Goal: Check status

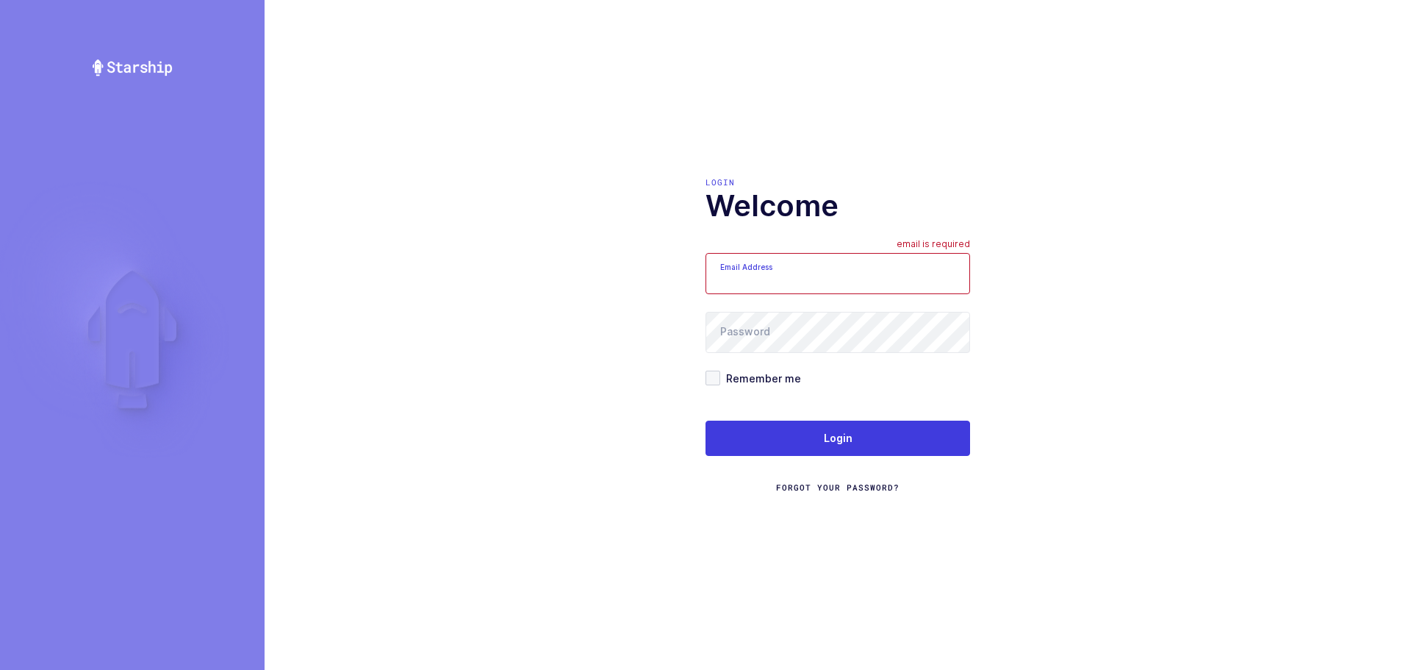
click at [817, 285] on input "Email Address" at bounding box center [838, 273] width 265 height 41
type input "mundo@janustrade.com"
click at [731, 375] on span "Remember me" at bounding box center [760, 378] width 81 height 14
click at [720, 370] on input "Remember me" at bounding box center [720, 370] width 0 height 0
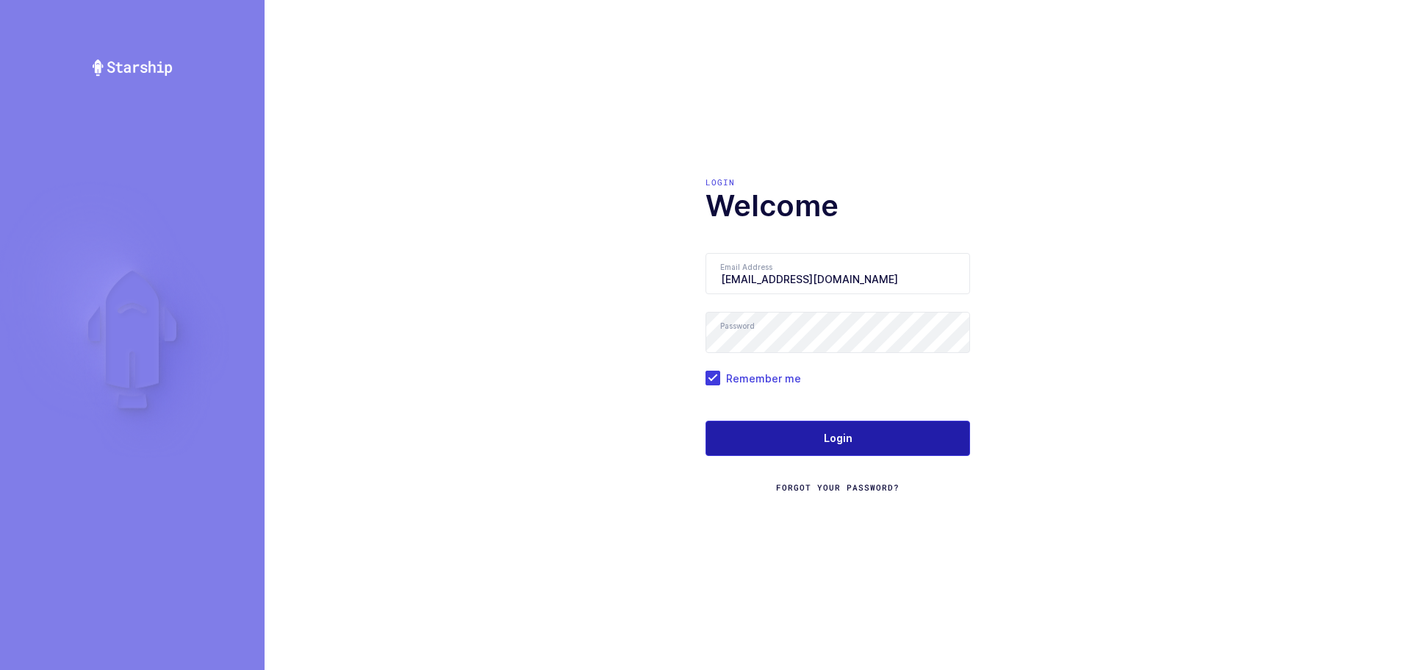
click at [759, 442] on button "Login" at bounding box center [838, 437] width 265 height 35
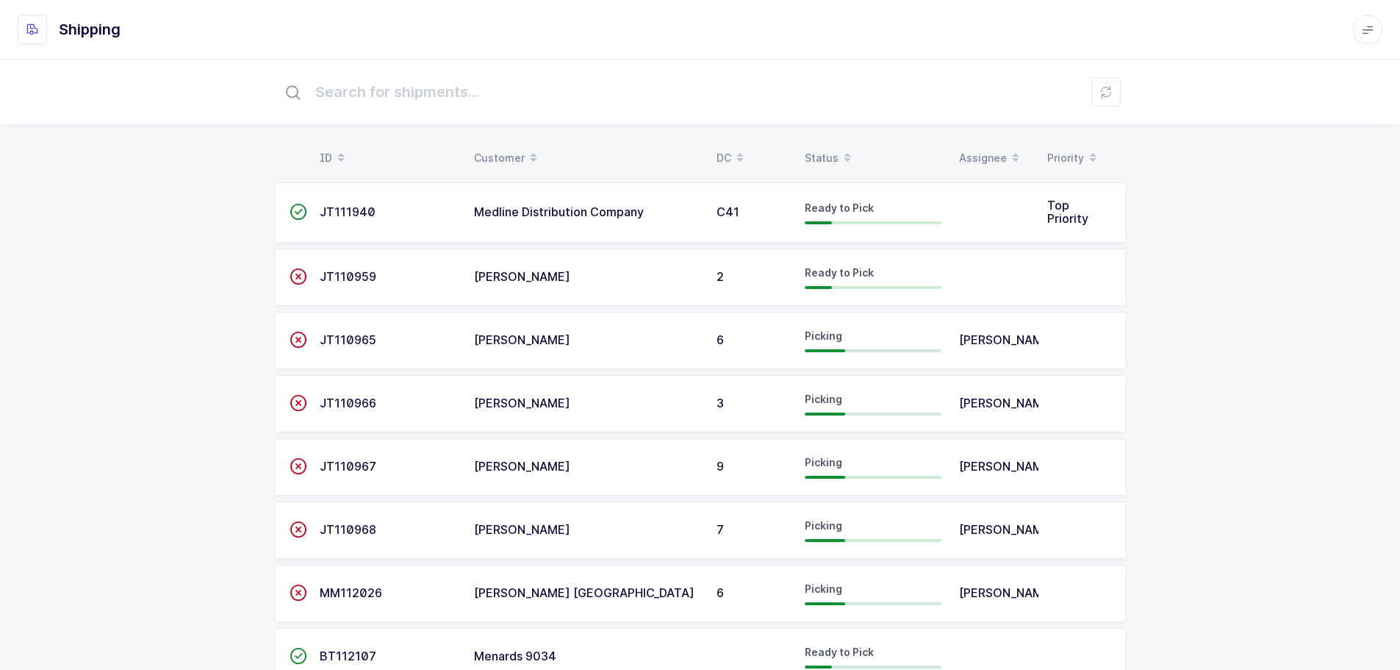
click at [820, 151] on div "Status" at bounding box center [873, 158] width 137 height 25
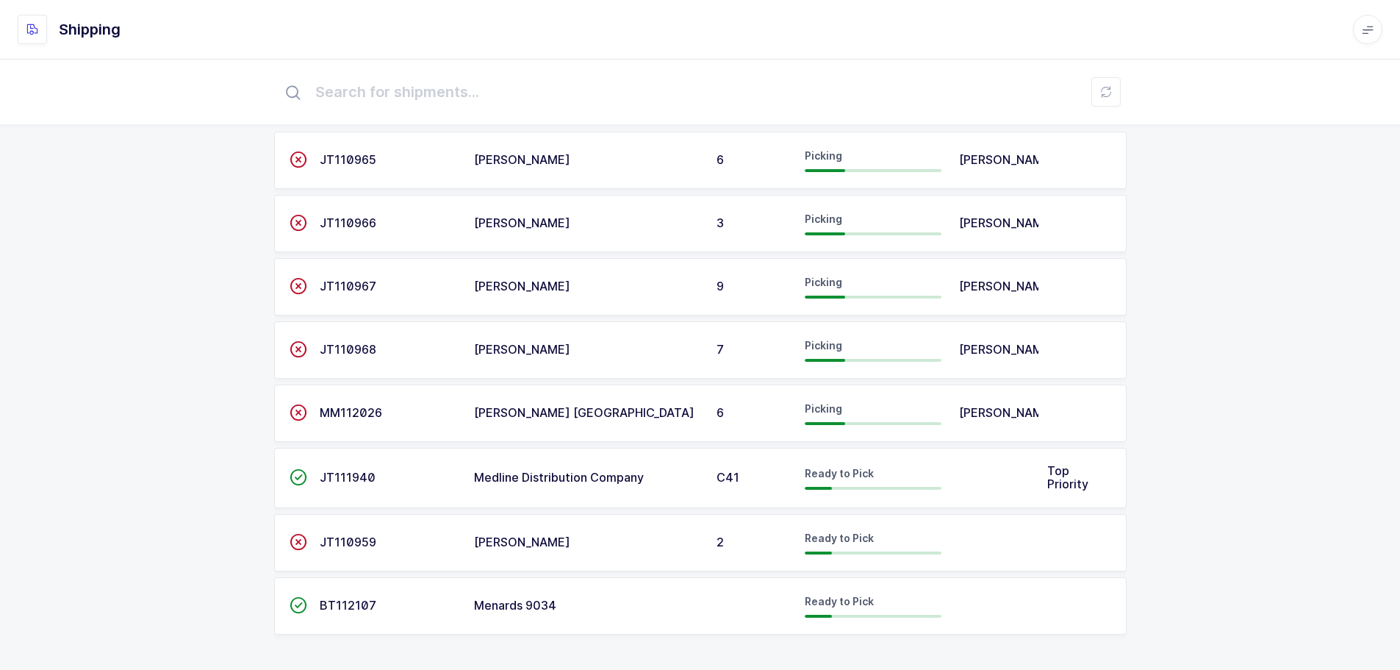
scroll to position [53, 0]
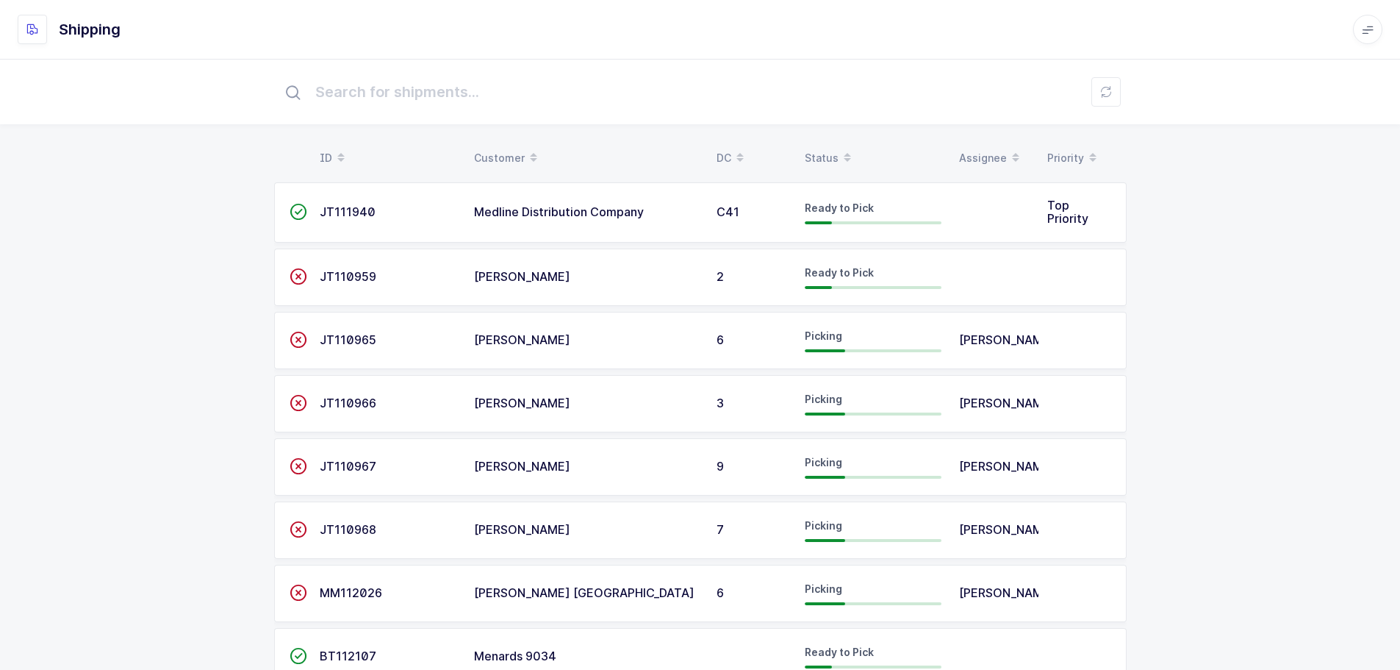
click at [833, 152] on div "Status" at bounding box center [873, 158] width 137 height 25
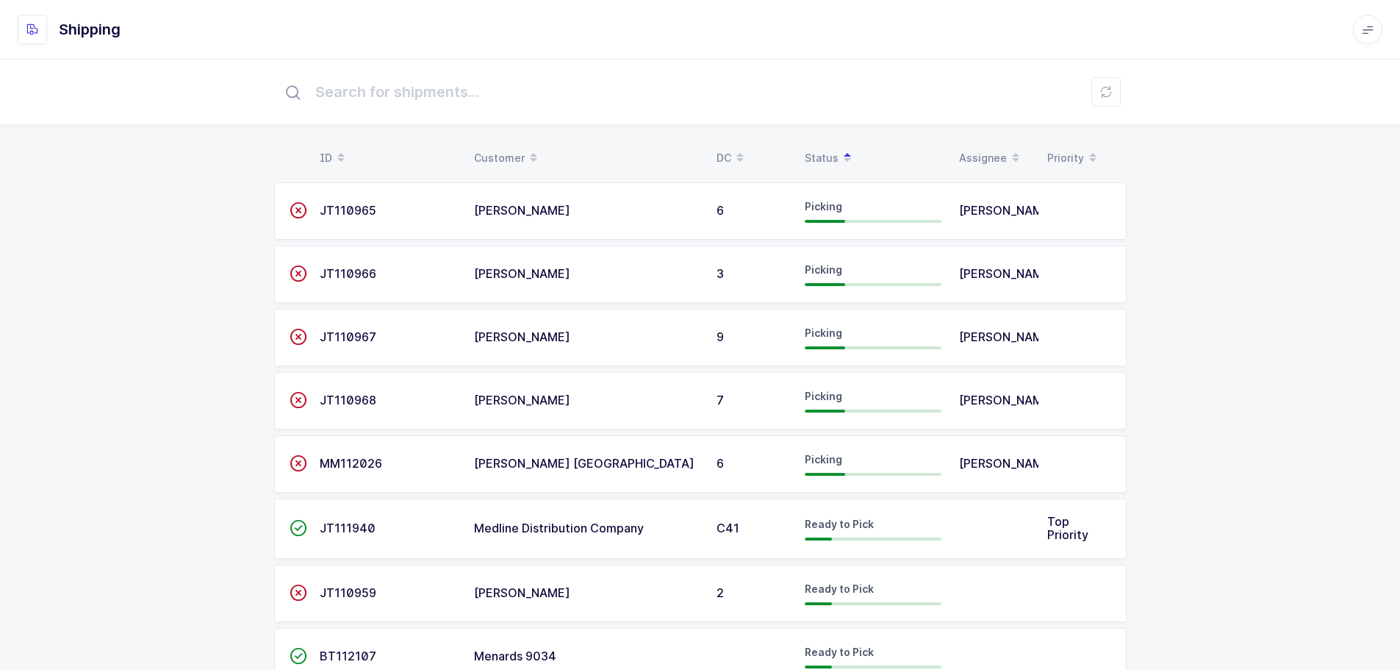
scroll to position [53, 0]
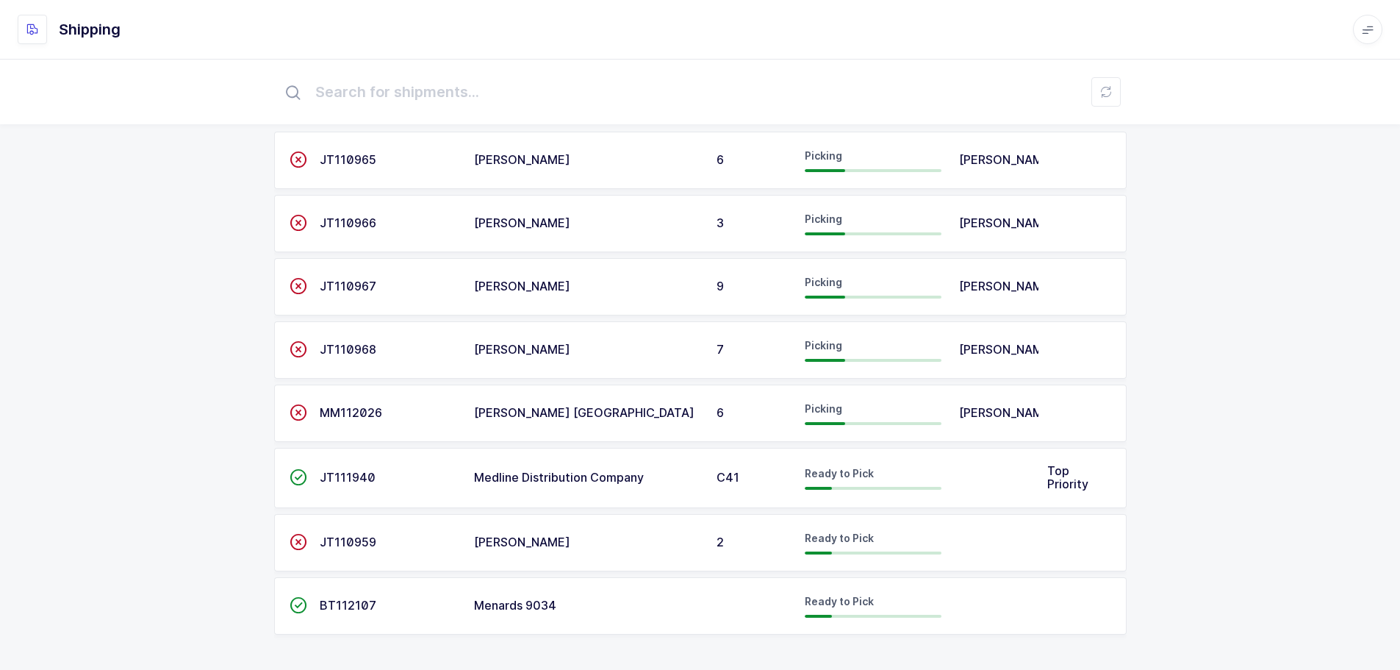
click at [1341, 259] on div "ID Customer DC Status Assignee Priority  JT110965 Henry Schein 6 Picking Alex …" at bounding box center [700, 339] width 1400 height 662
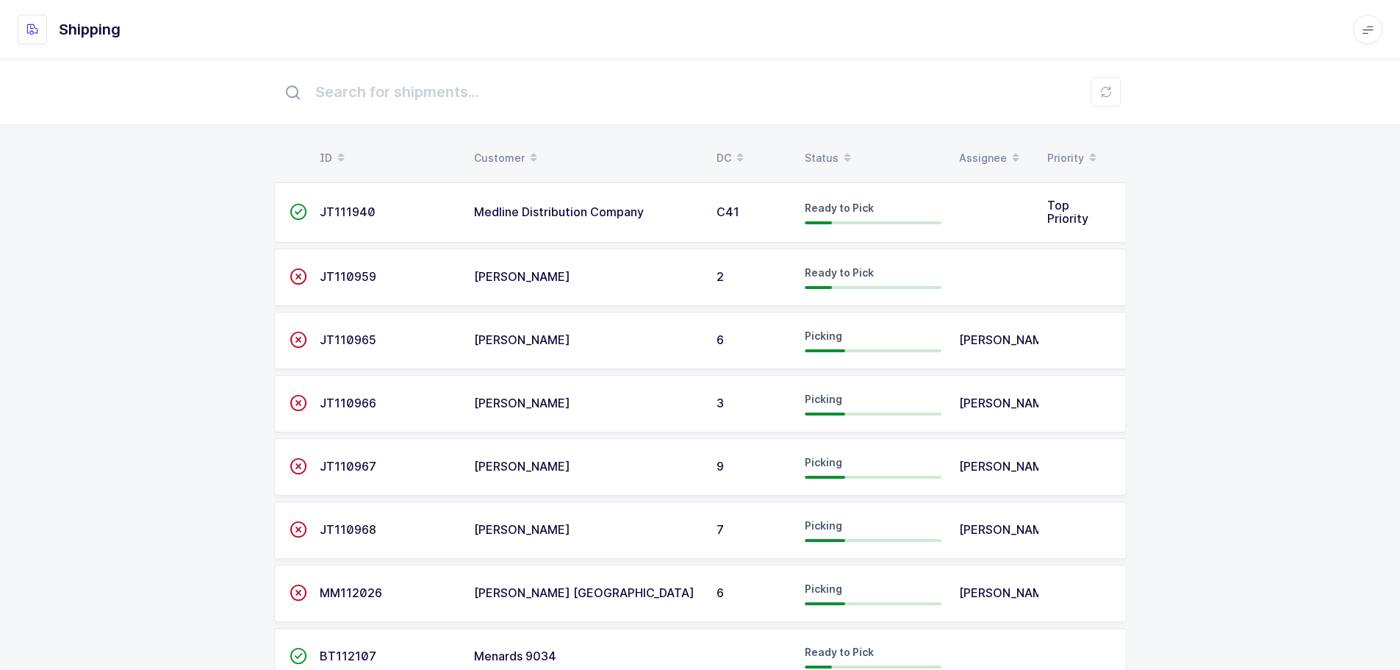
click at [835, 159] on div "Status" at bounding box center [873, 158] width 137 height 25
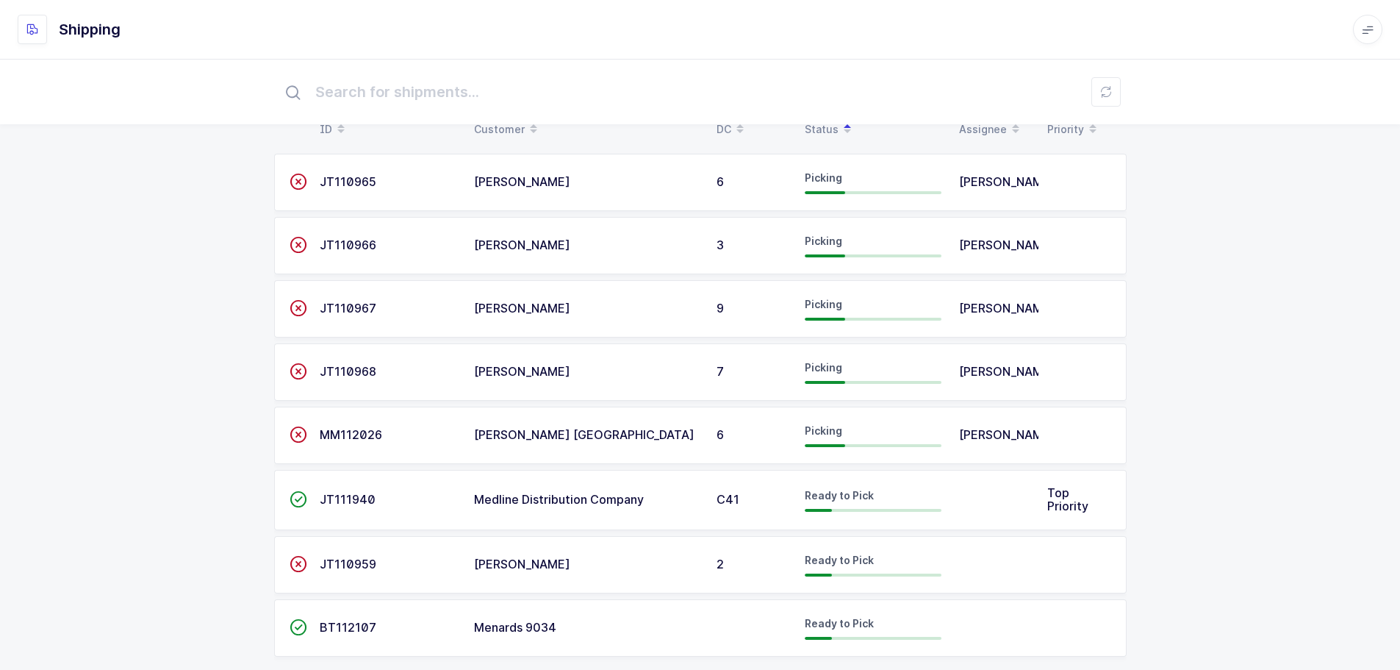
scroll to position [53, 0]
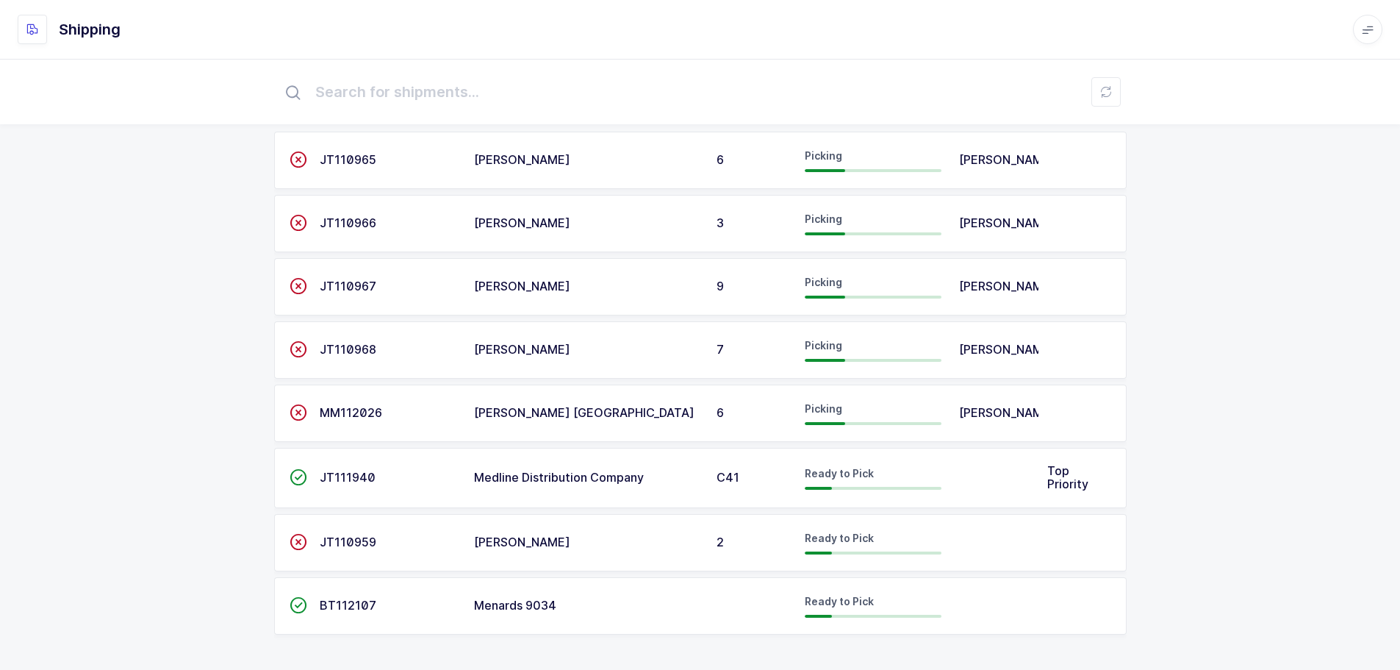
click at [340, 611] on span "BT112107" at bounding box center [348, 605] width 57 height 15
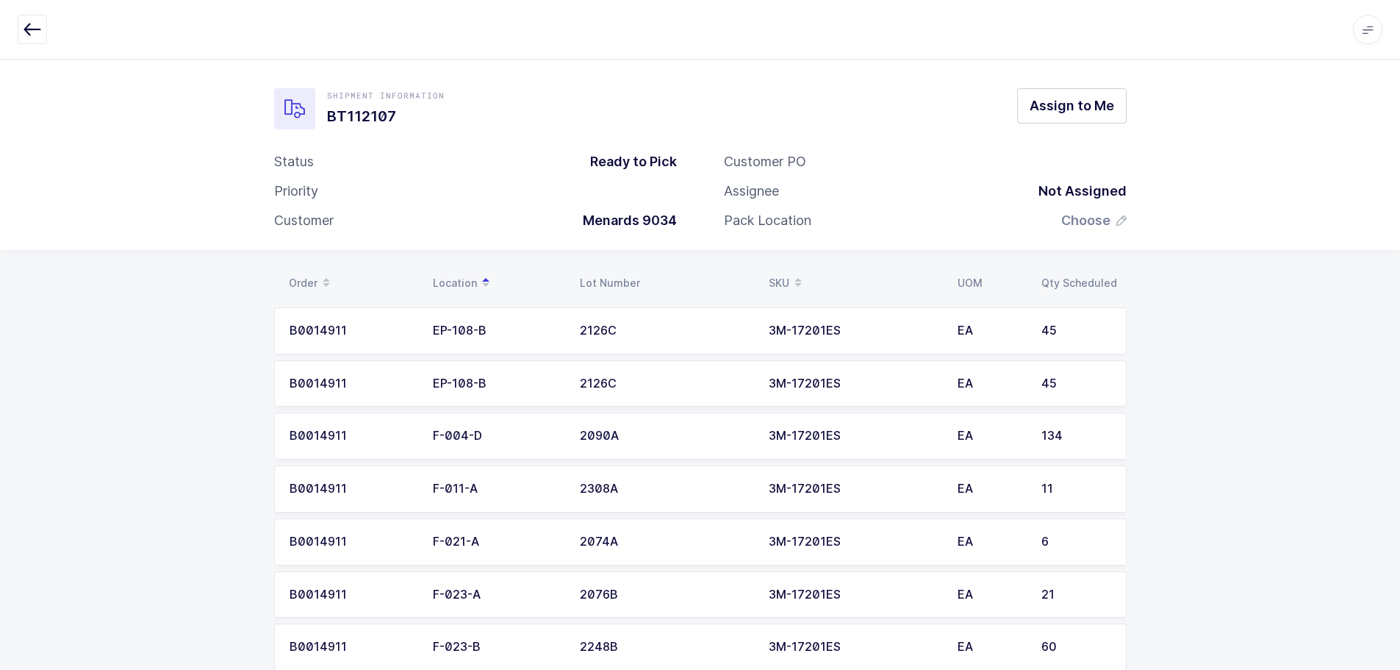
click at [23, 30] on button "button" at bounding box center [32, 29] width 29 height 29
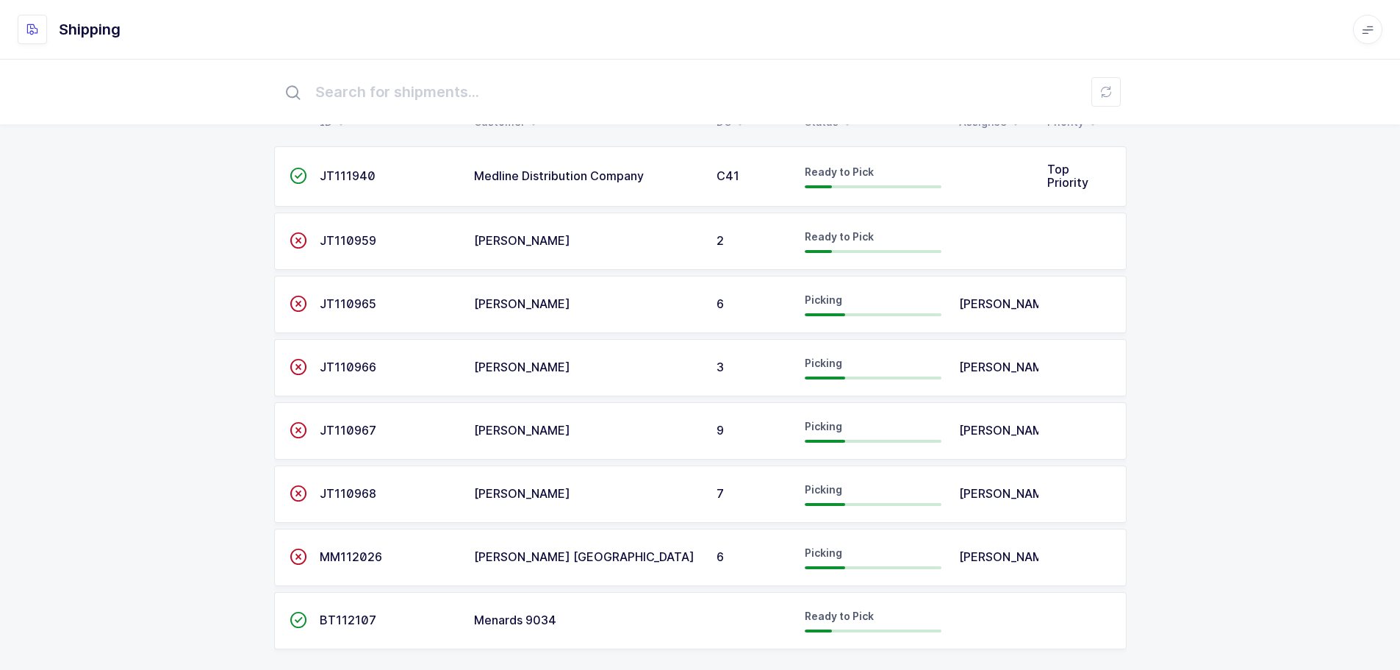
scroll to position [53, 0]
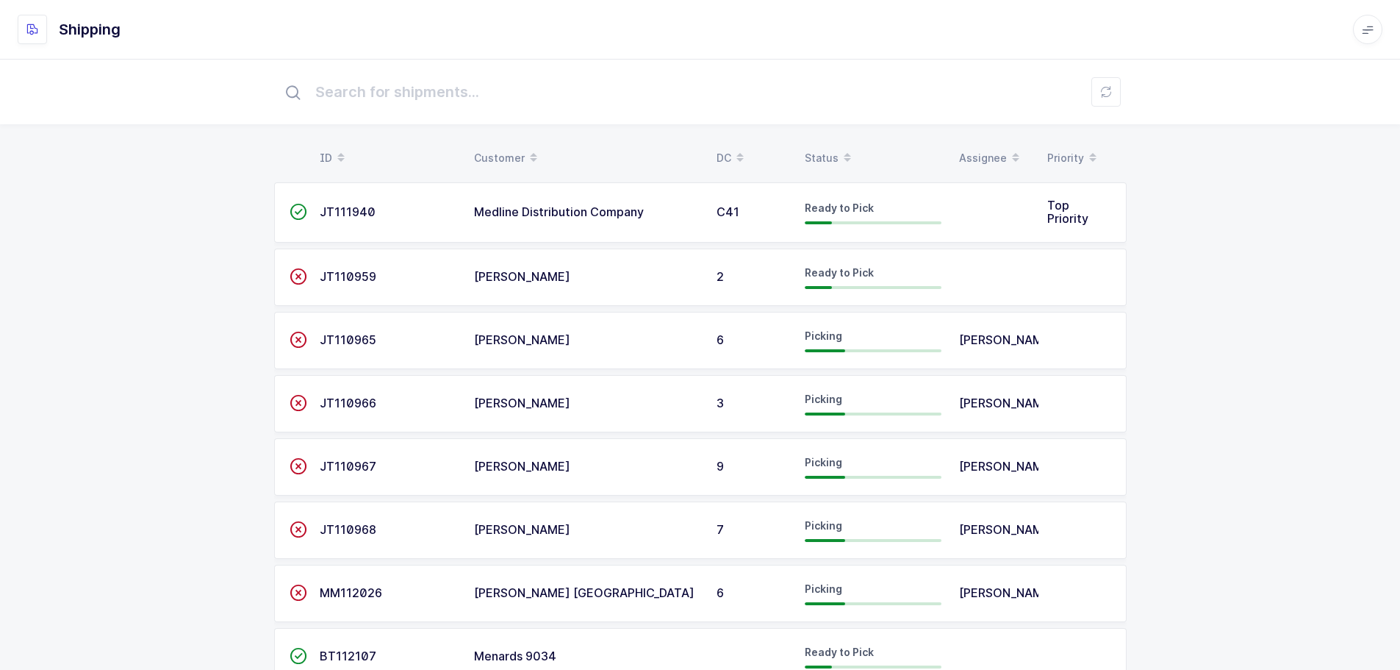
click at [841, 148] on span at bounding box center [848, 158] width 18 height 25
click at [832, 159] on div "Status" at bounding box center [873, 158] width 137 height 25
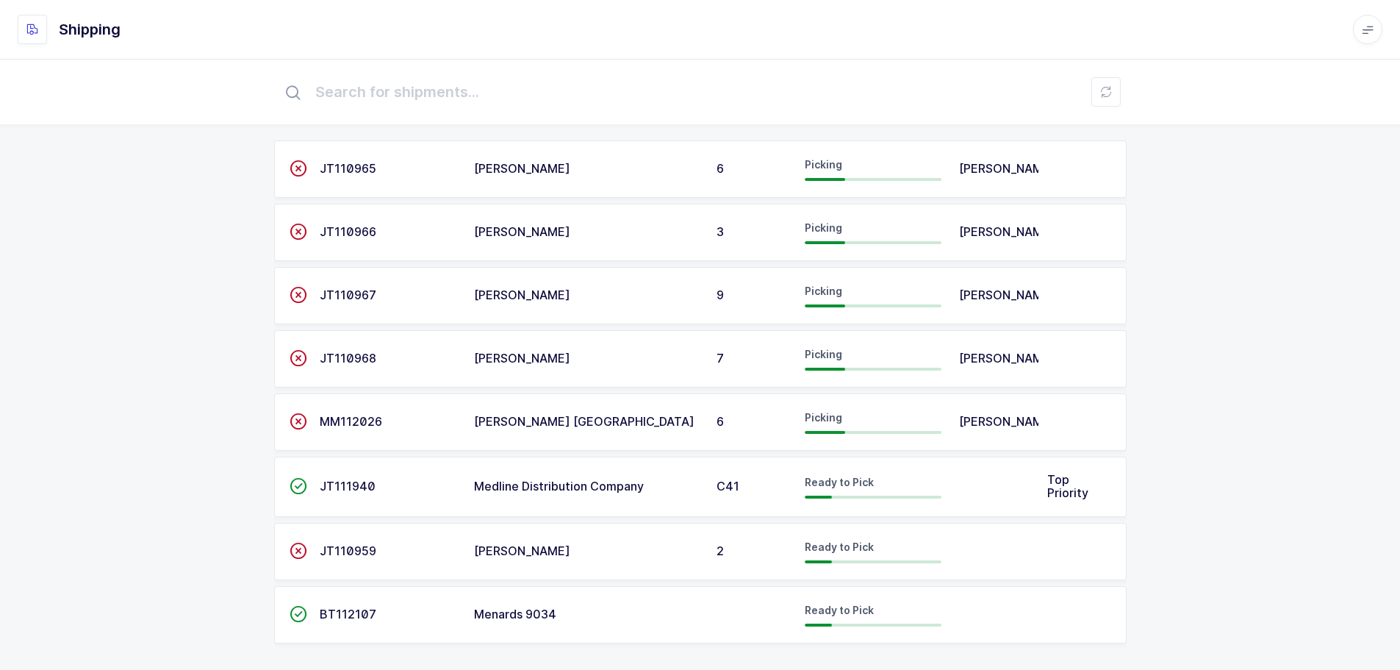
scroll to position [53, 0]
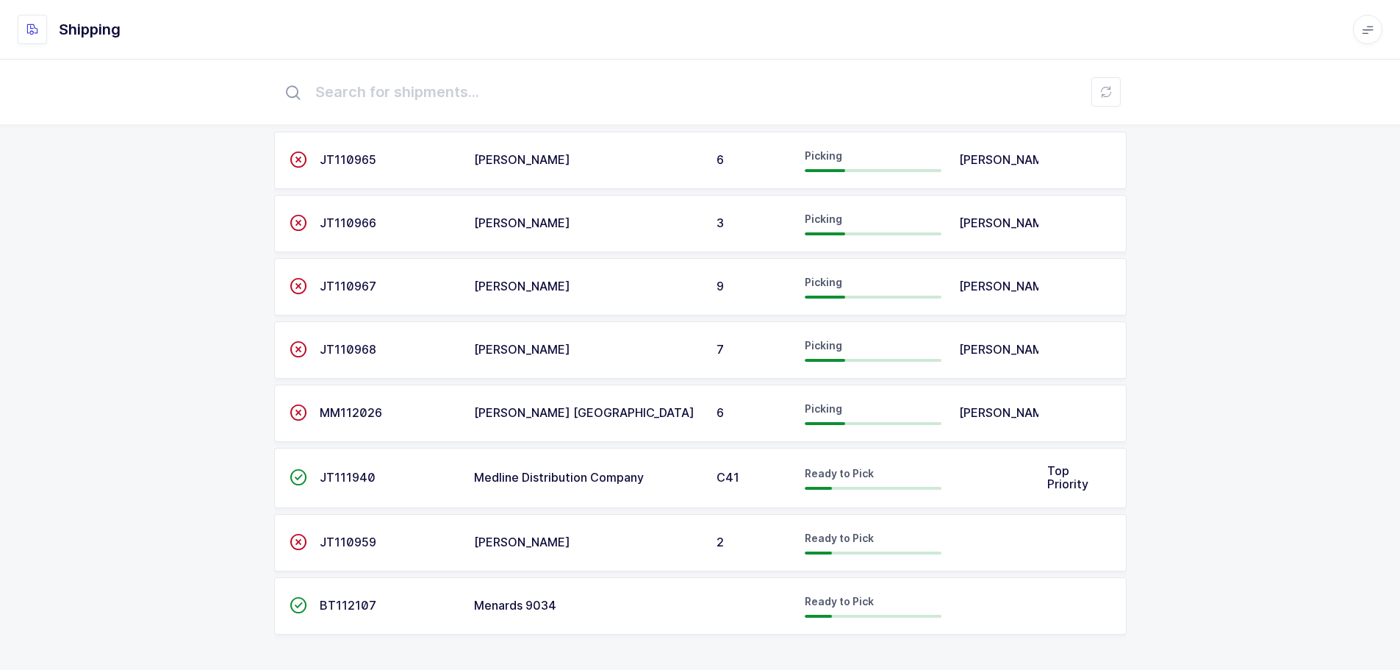
drag, startPoint x: 1191, startPoint y: 262, endPoint x: 24, endPoint y: 48, distance: 1187.5
click at [1190, 262] on div "ID Customer DC Status Assignee Priority  JT110965 Henry Schein 6 Picking Alex …" at bounding box center [700, 339] width 1400 height 662
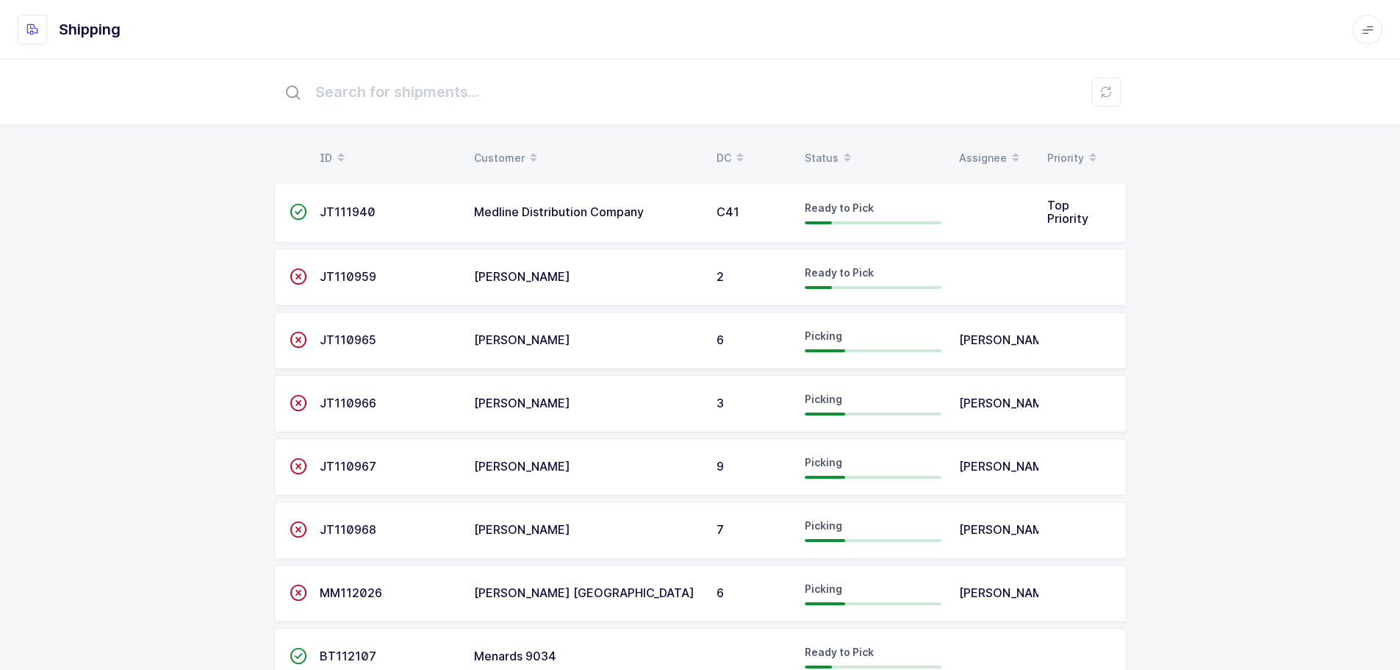
click at [820, 161] on div "Status" at bounding box center [873, 158] width 137 height 25
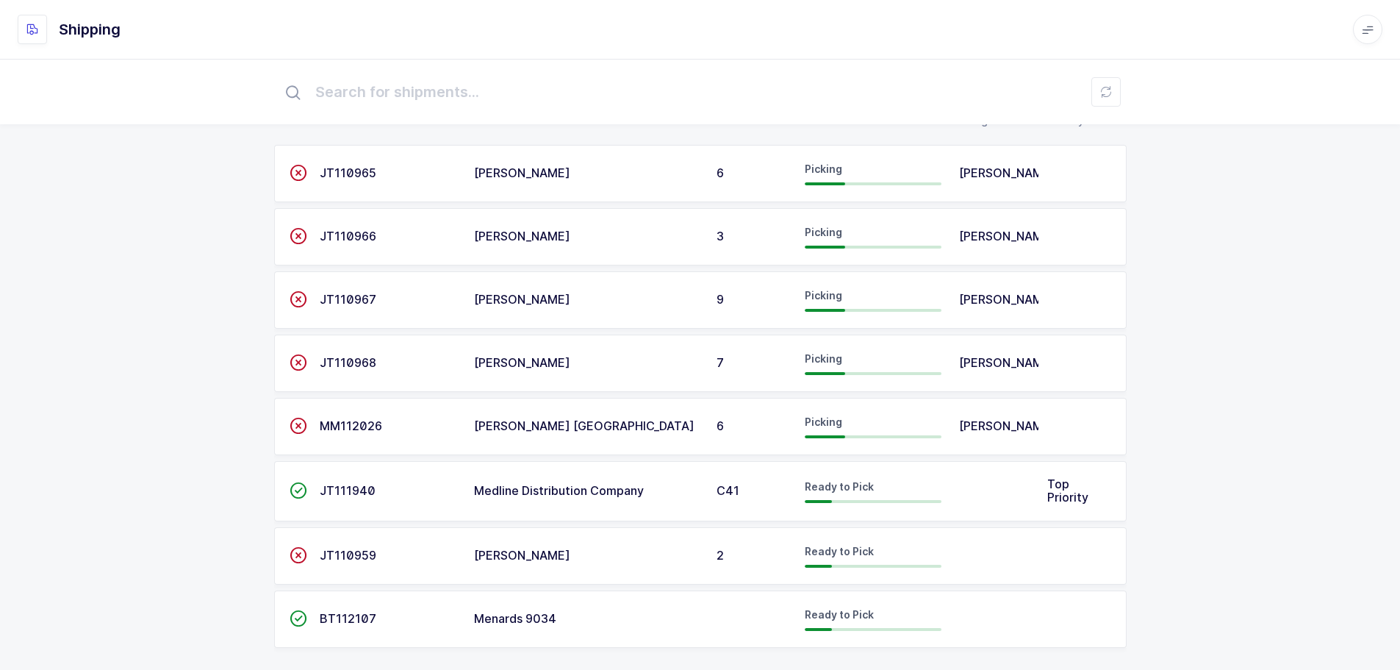
scroll to position [53, 0]
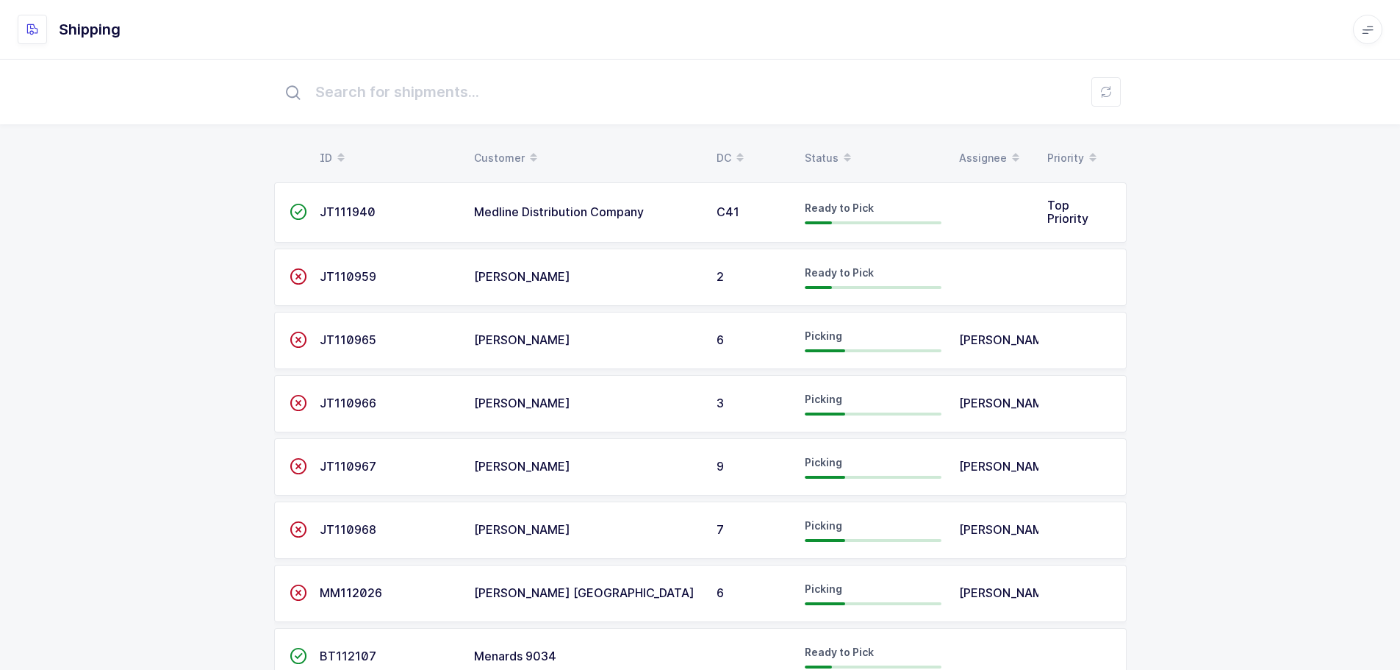
click at [839, 147] on span at bounding box center [848, 158] width 18 height 25
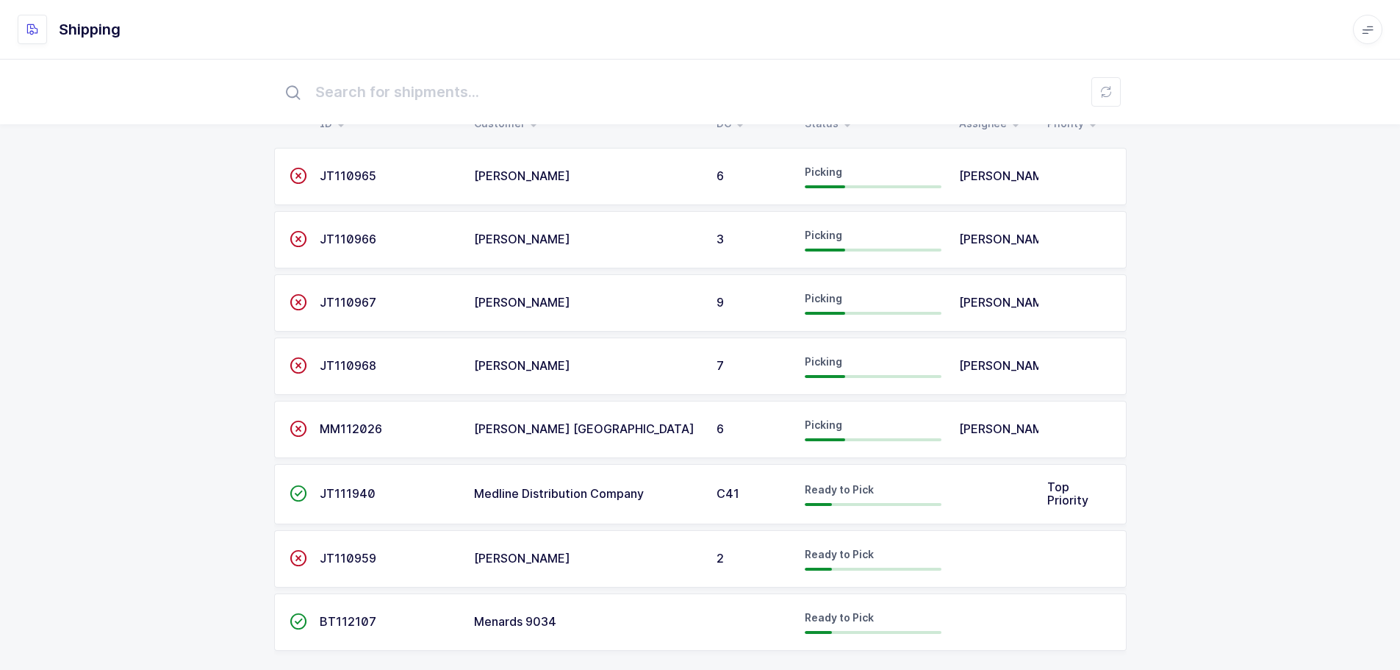
scroll to position [53, 0]
